Goal: Task Accomplishment & Management: Manage account settings

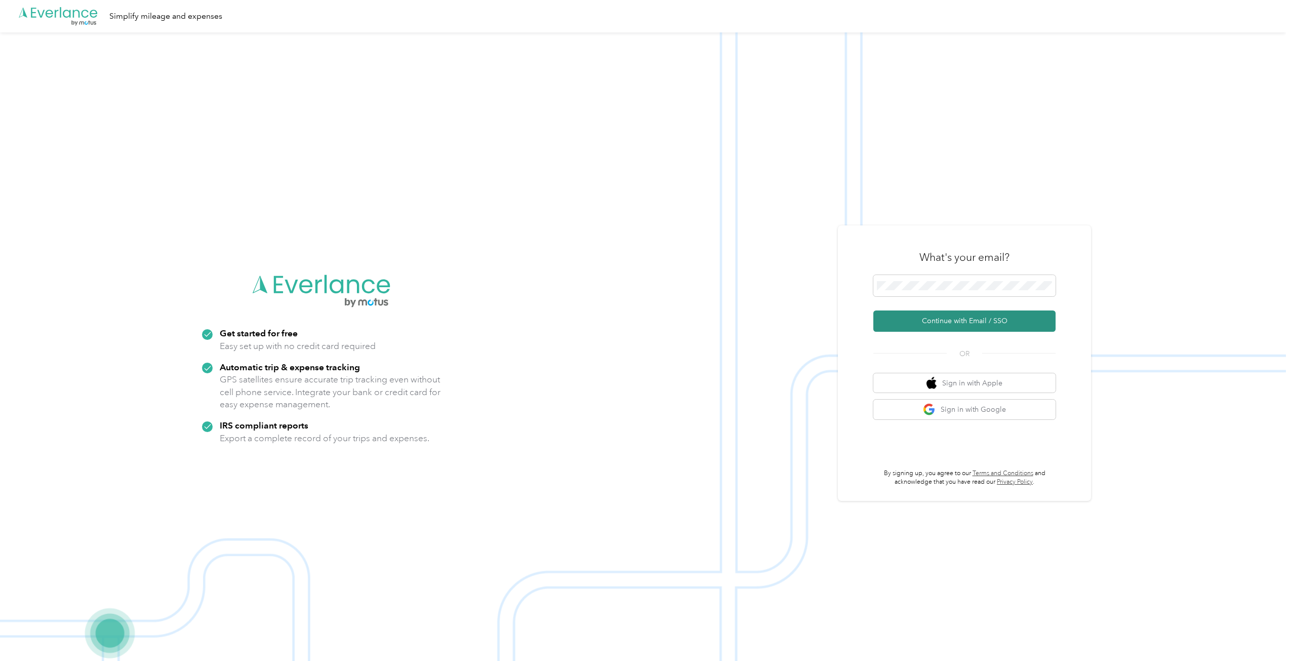
click at [890, 328] on button "Continue with Email / SSO" at bounding box center [964, 320] width 182 height 21
click at [939, 319] on button "Continue with Email / SSO" at bounding box center [964, 320] width 182 height 21
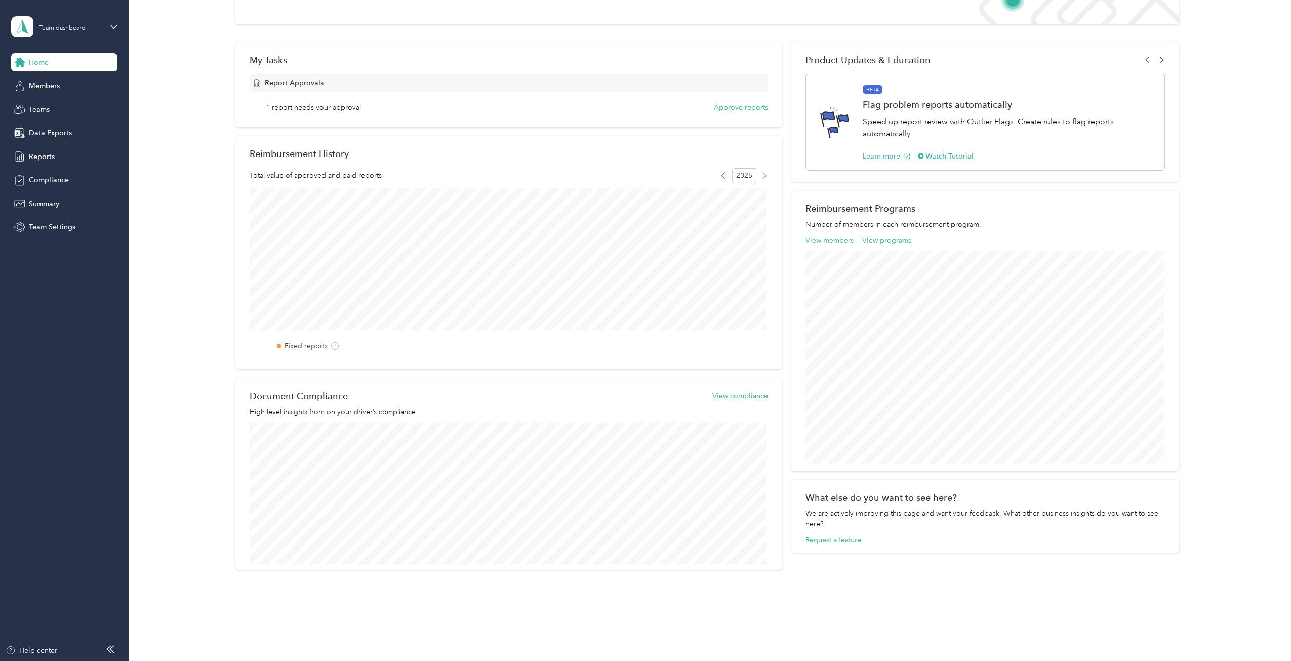
scroll to position [137, 0]
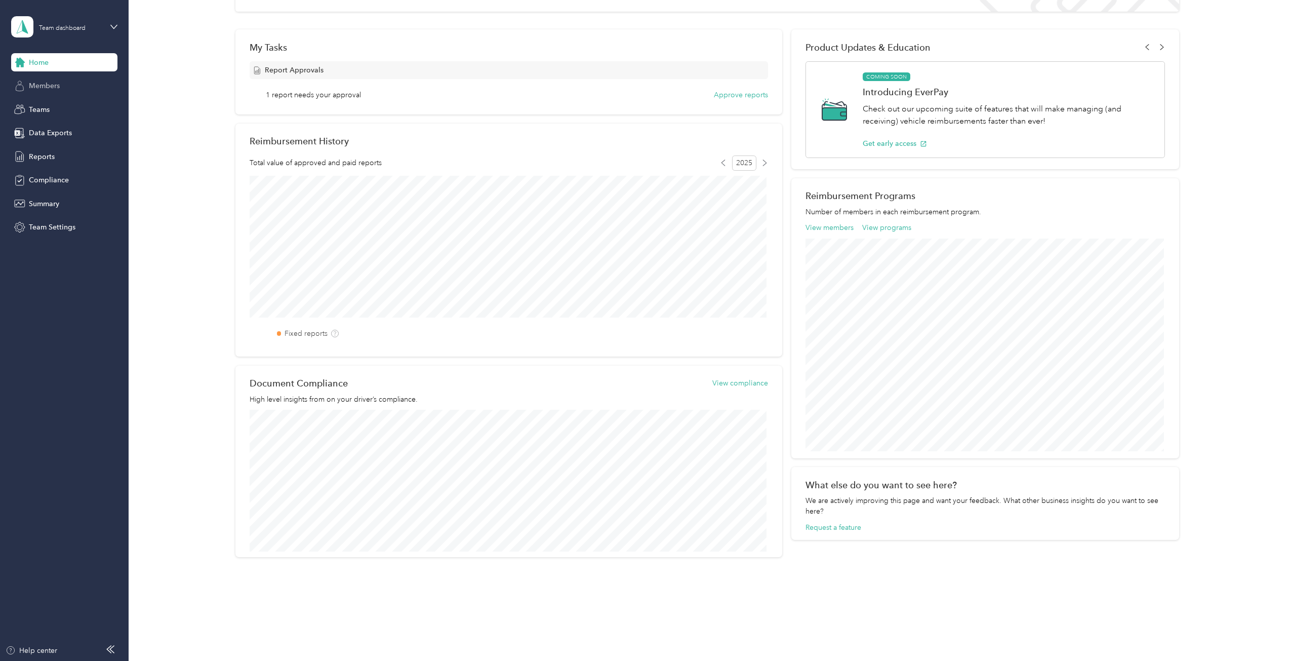
click at [37, 90] on span "Members" at bounding box center [44, 85] width 31 height 11
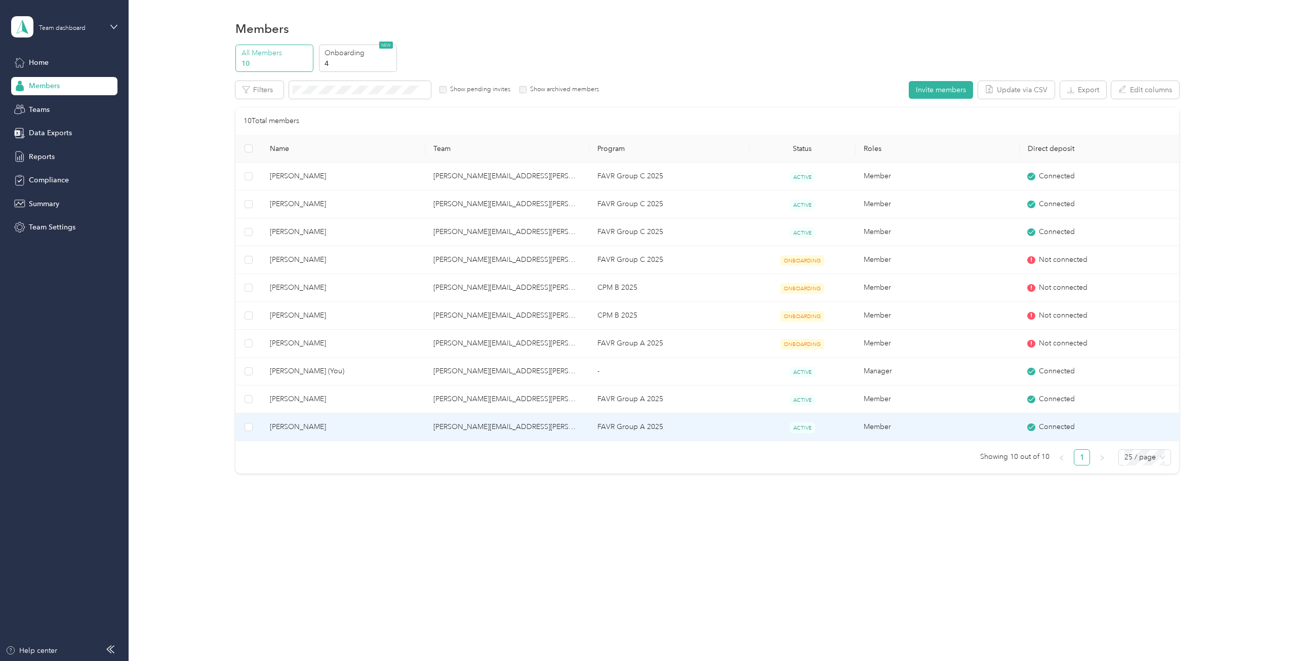
click at [311, 427] on span "James Henderson" at bounding box center [344, 426] width 148 height 11
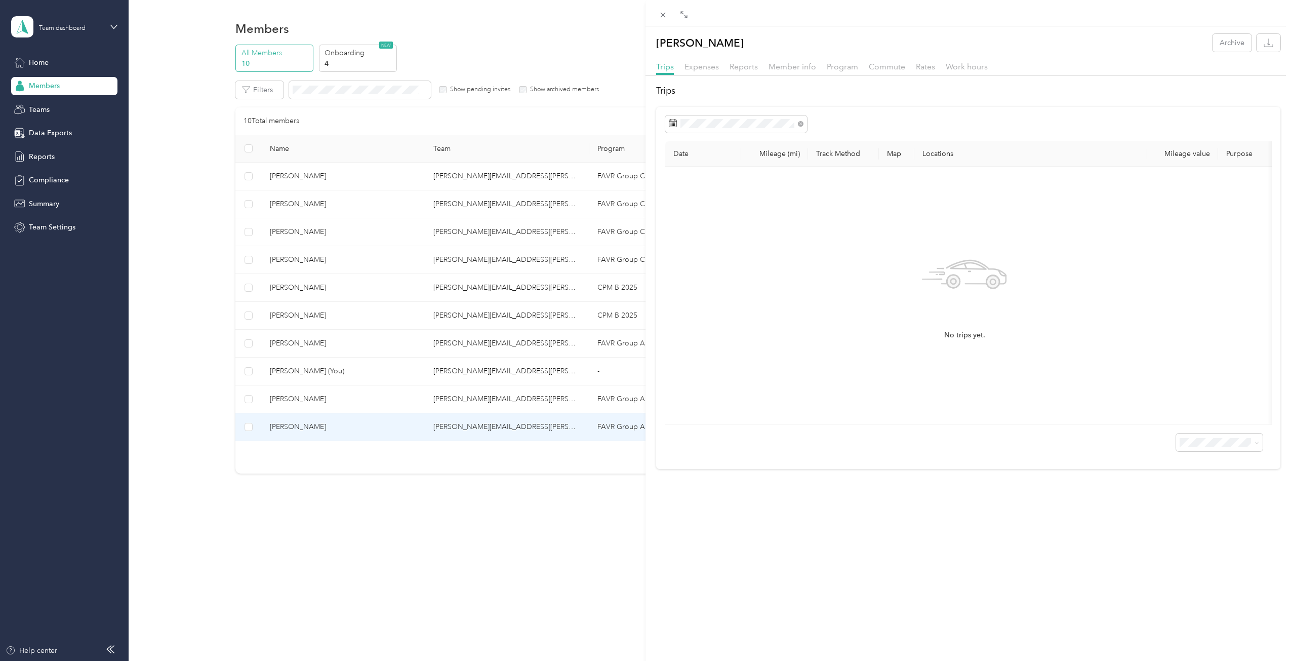
click at [702, 71] on div "Expenses" at bounding box center [701, 67] width 34 height 13
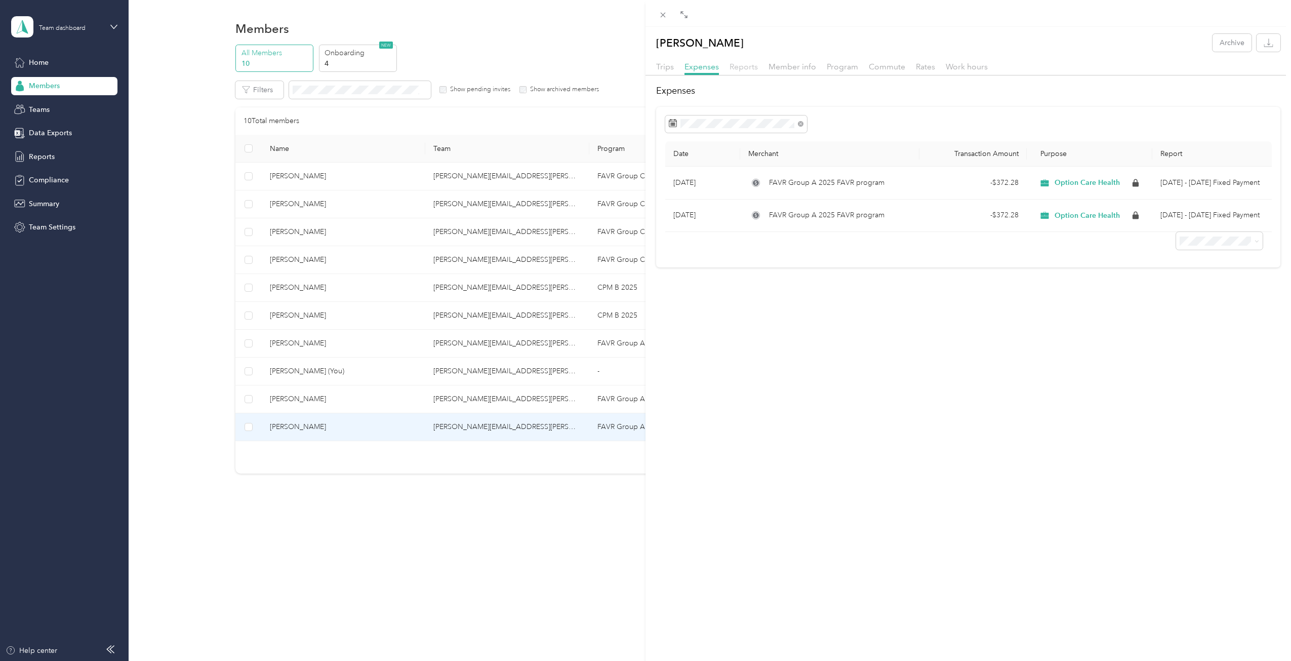
click at [747, 70] on span "Reports" at bounding box center [744, 67] width 28 height 10
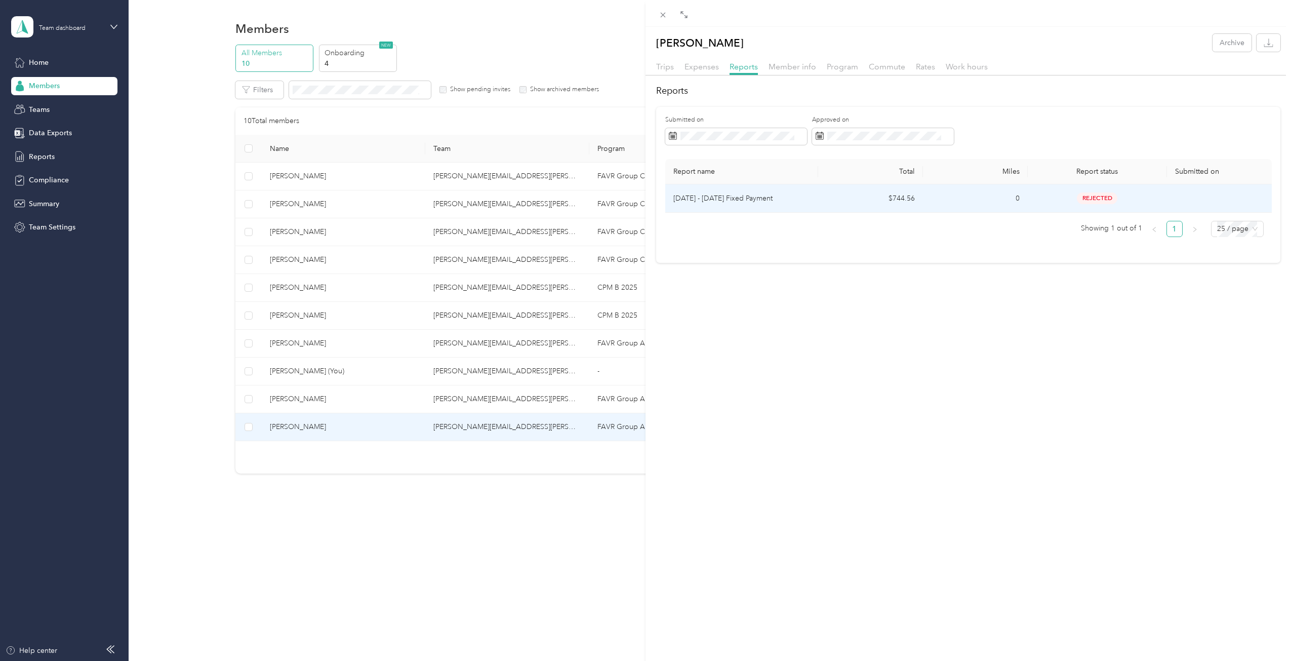
click at [1096, 201] on span "rejected" at bounding box center [1097, 198] width 41 height 12
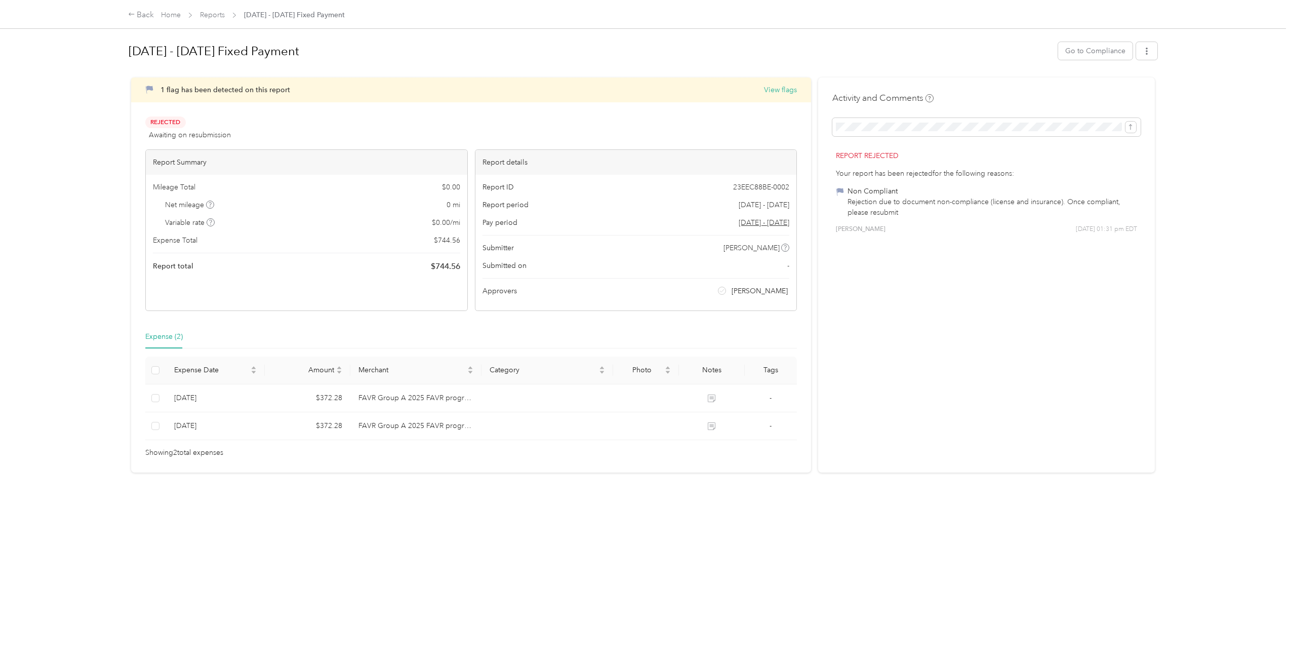
click at [15, 185] on div "Back Home Reports Oct 1 - 31, 2025 Fixed Payment Oct 1 - 31, 2025 Fixed Payment…" at bounding box center [643, 330] width 1286 height 661
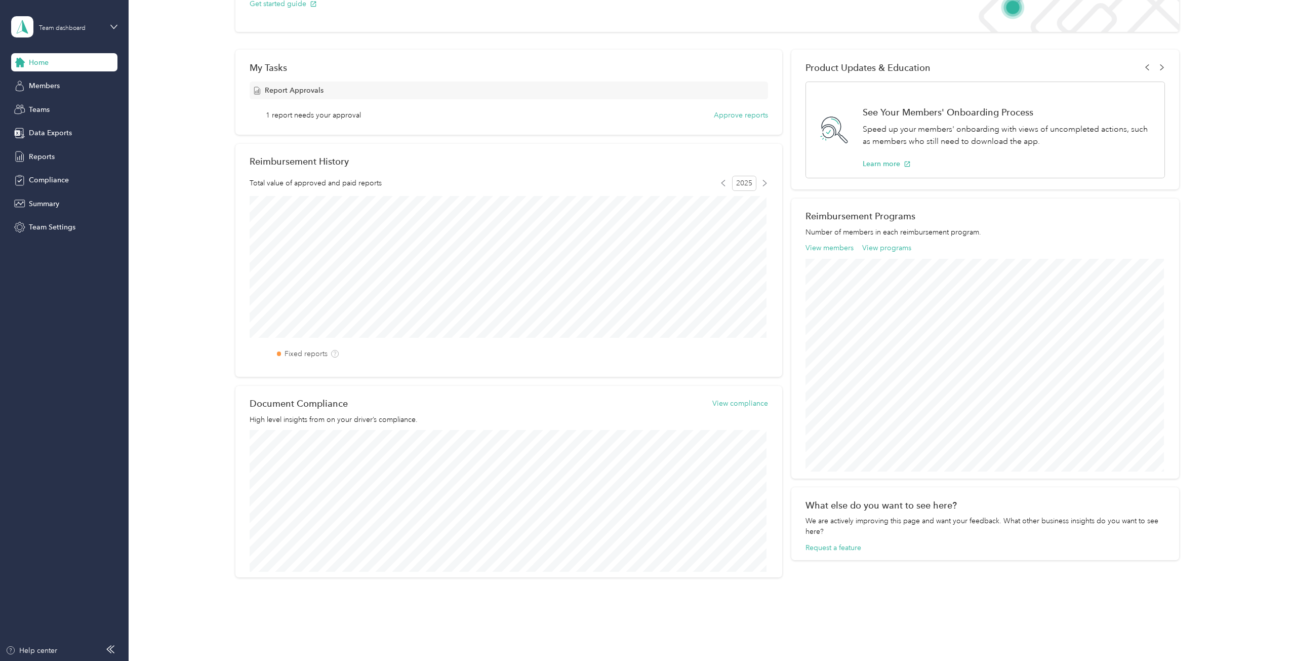
scroll to position [137, 0]
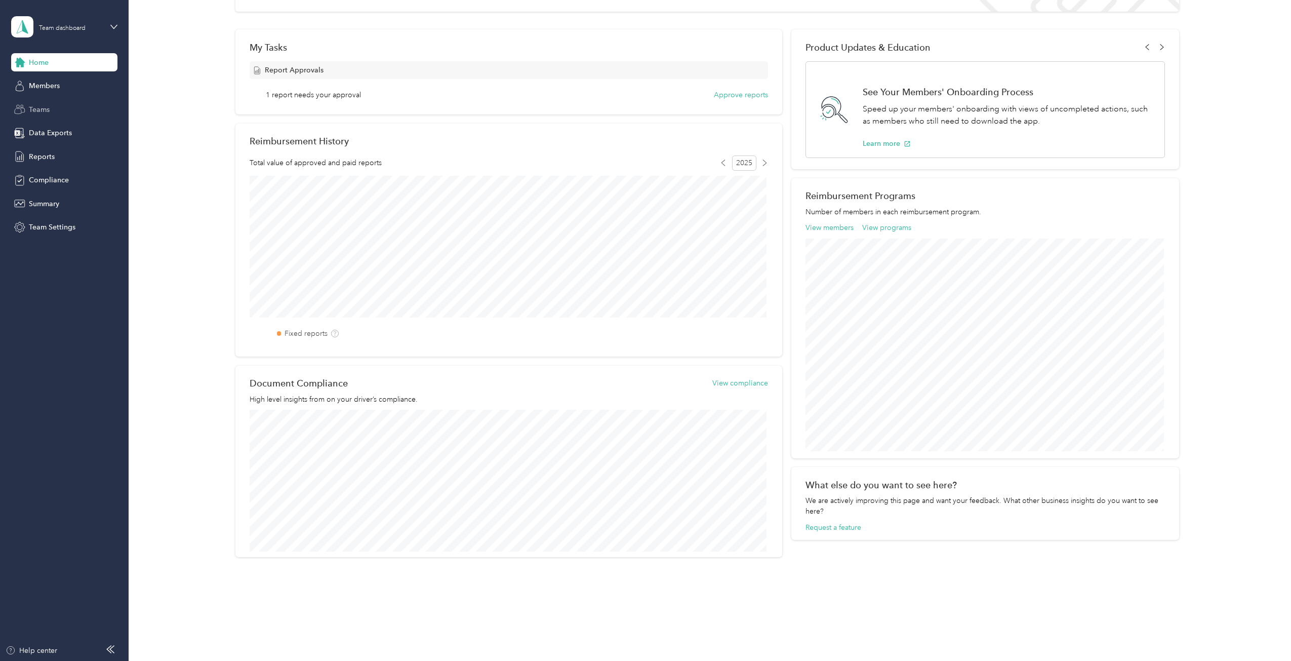
click at [36, 108] on span "Teams" at bounding box center [39, 109] width 21 height 11
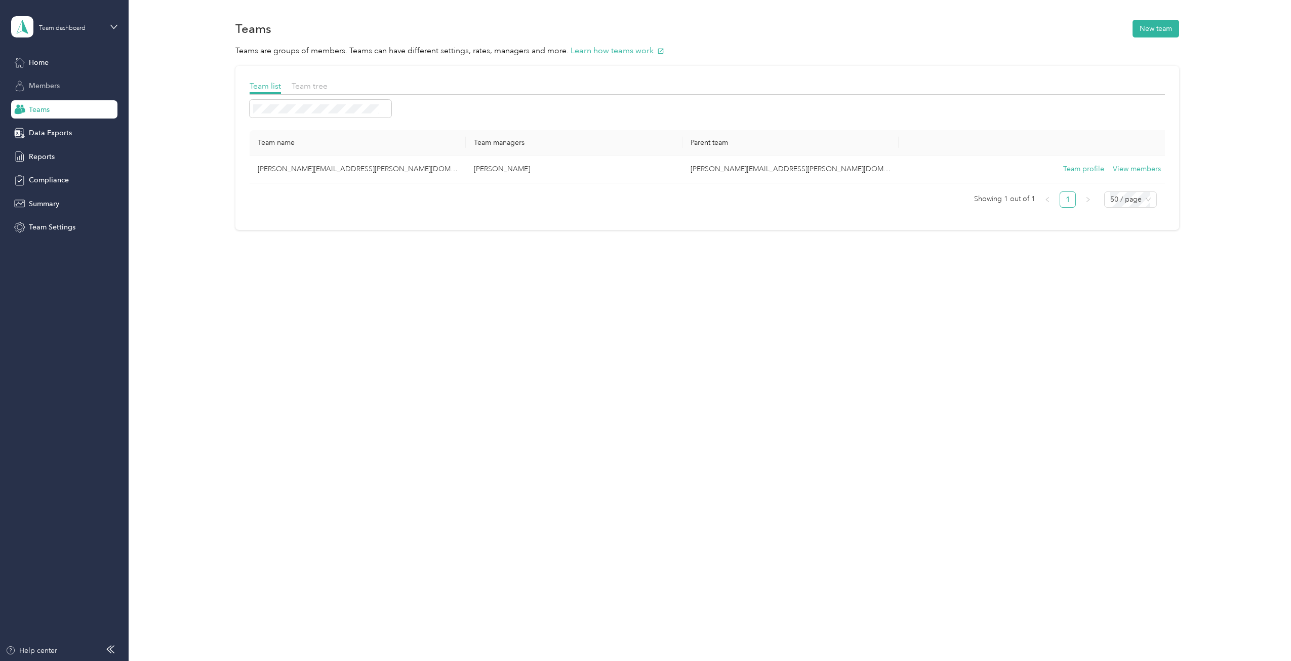
click at [51, 86] on span "Members" at bounding box center [44, 85] width 31 height 11
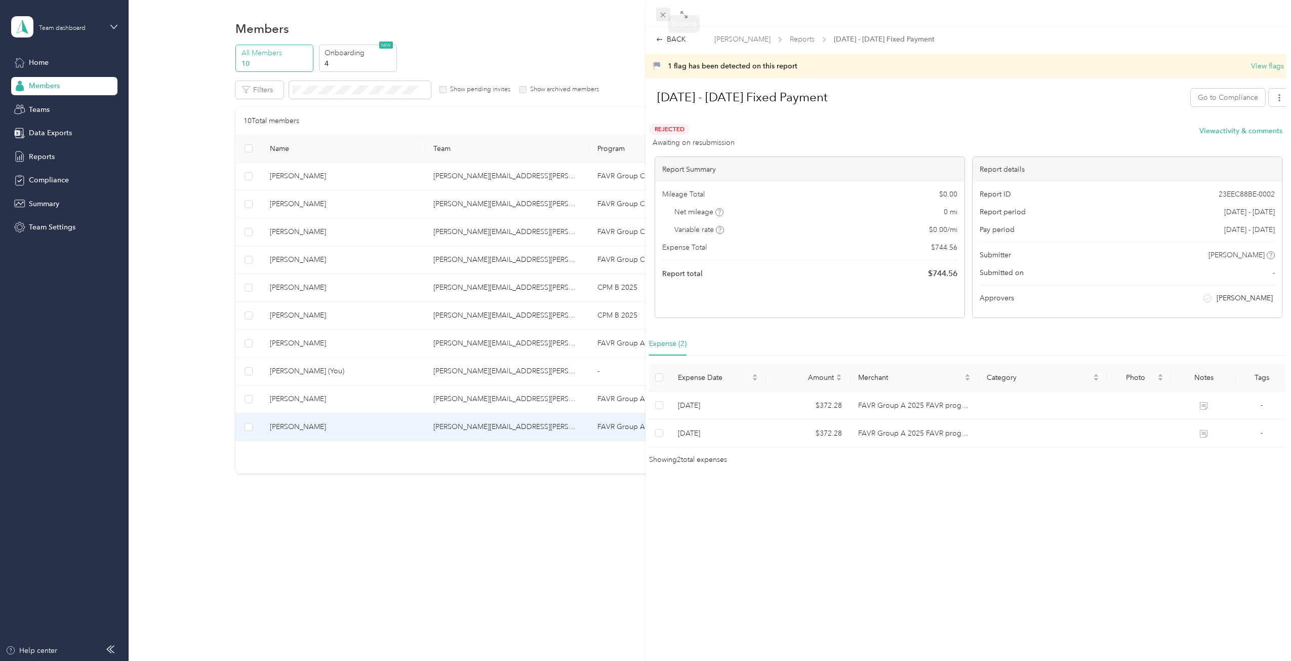
click at [664, 13] on icon at bounding box center [663, 15] width 9 height 9
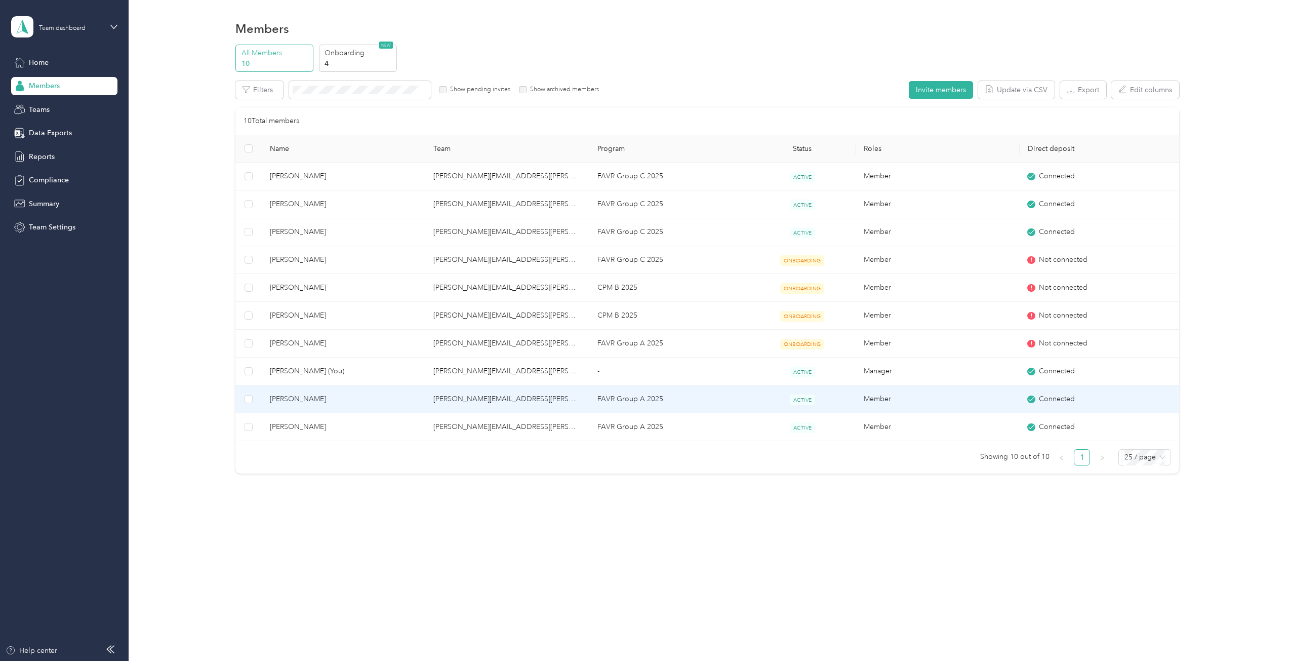
click at [561, 395] on td "michael.morado@optioncare.com" at bounding box center [507, 399] width 164 height 28
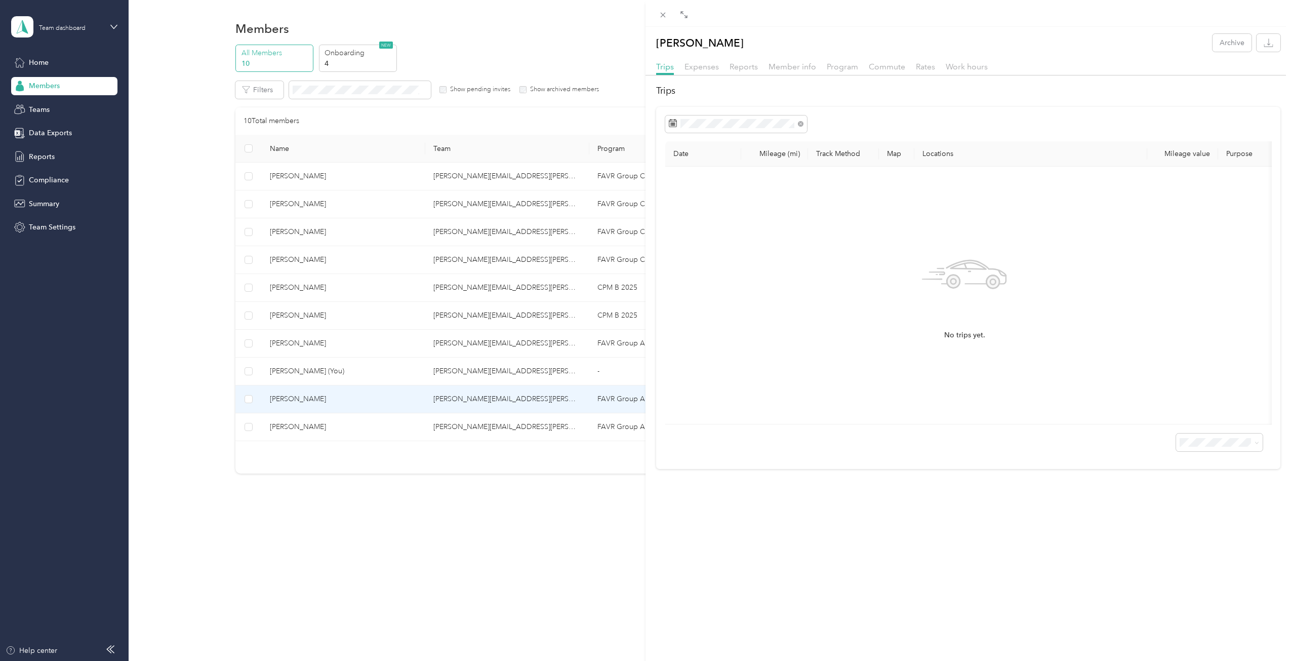
click at [682, 67] on div "Trips Expenses Reports Member info Program Commute Rates Work hours" at bounding box center [969, 68] width 646 height 15
click at [706, 68] on span "Expenses" at bounding box center [701, 67] width 34 height 10
click at [750, 67] on span "Reports" at bounding box center [744, 67] width 28 height 10
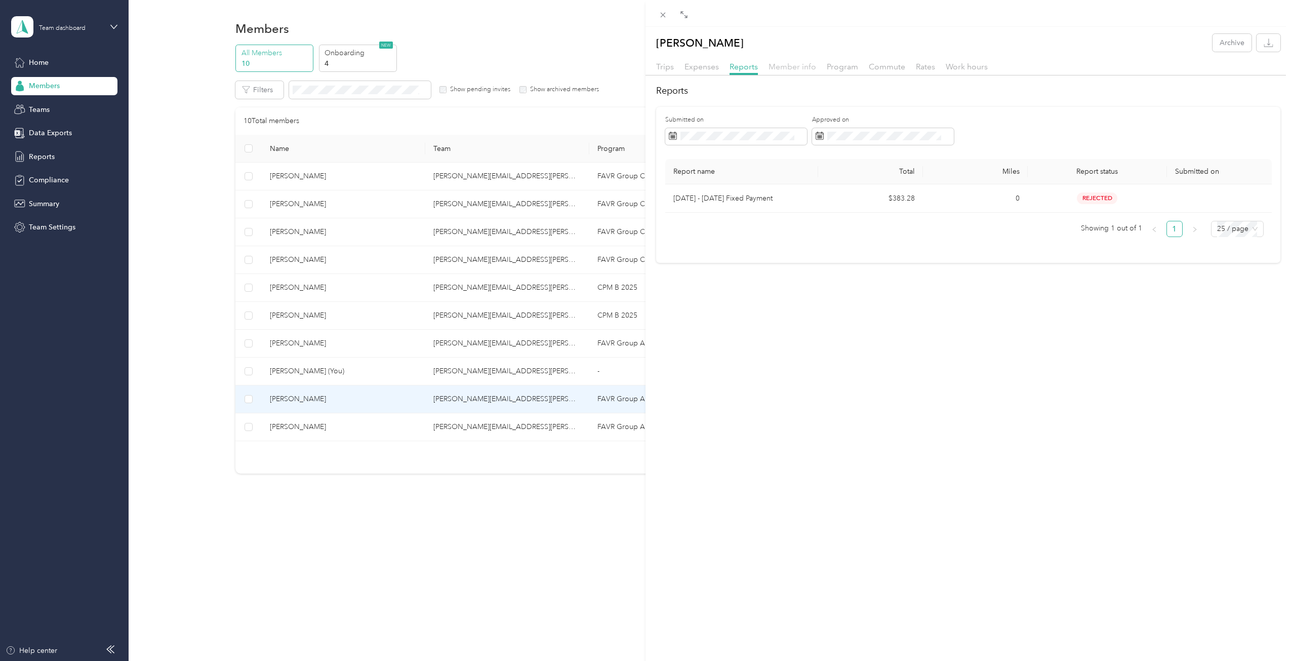
click at [804, 69] on span "Member info" at bounding box center [793, 67] width 48 height 10
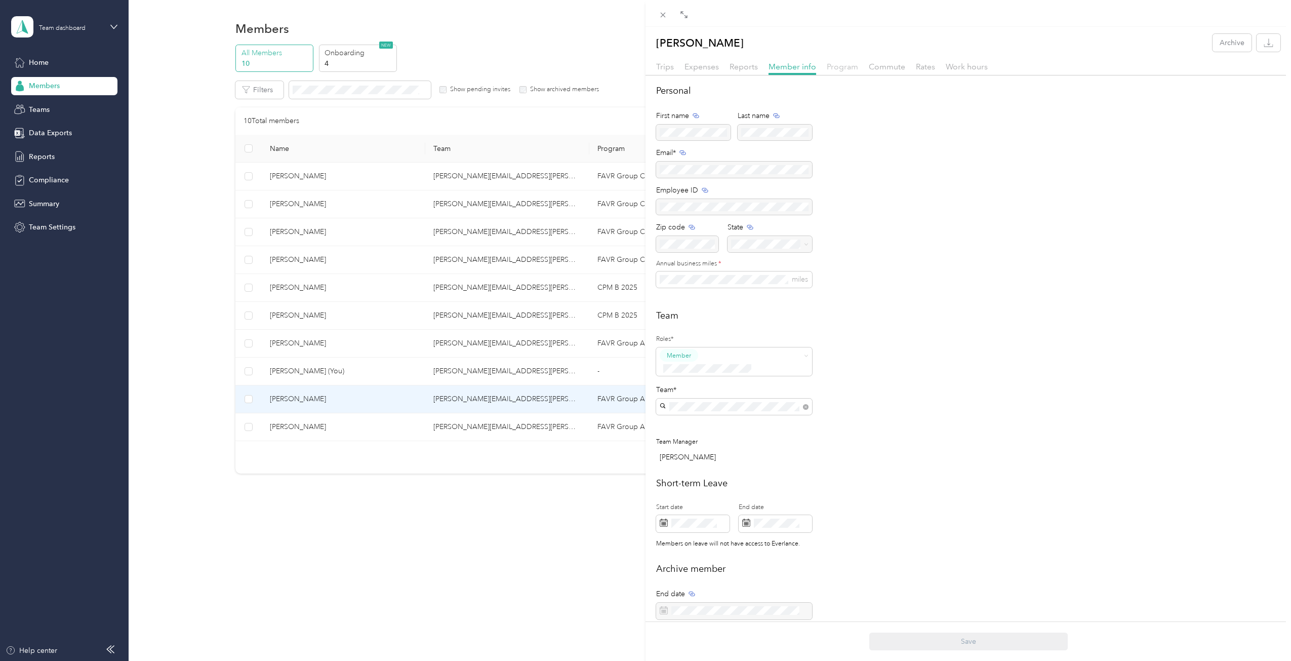
click at [841, 69] on span "Program" at bounding box center [842, 67] width 31 height 10
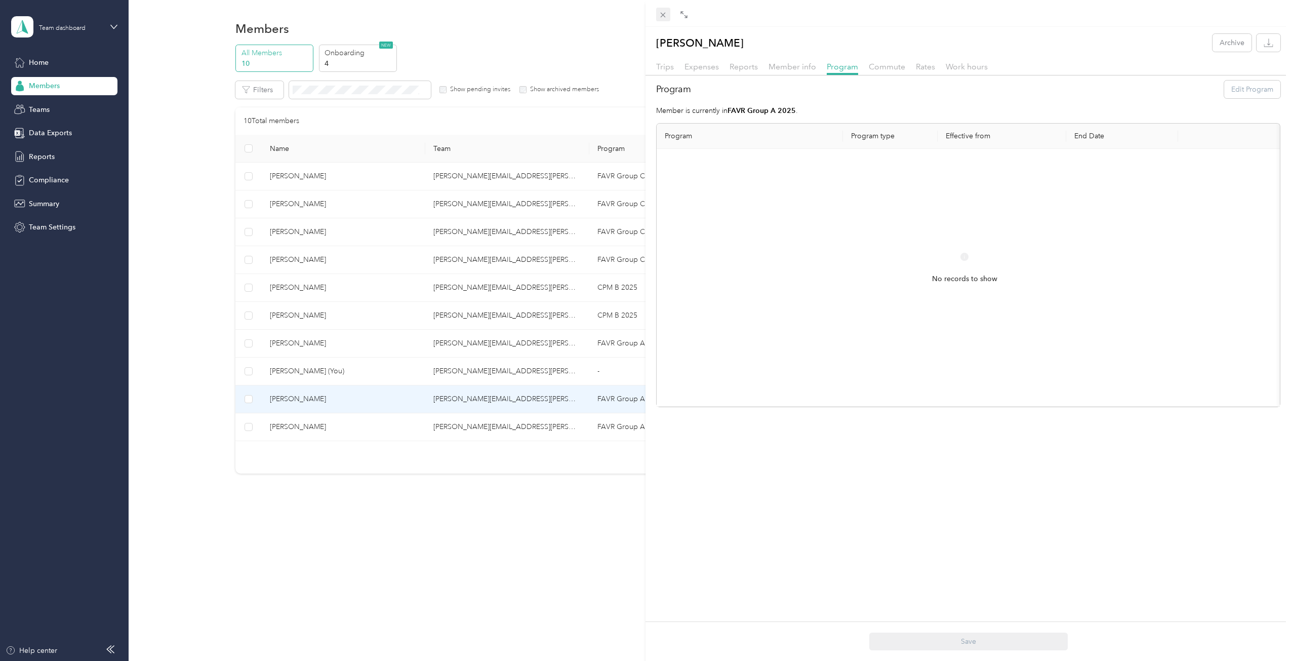
click at [662, 18] on icon at bounding box center [663, 15] width 9 height 9
